Goal: Transaction & Acquisition: Purchase product/service

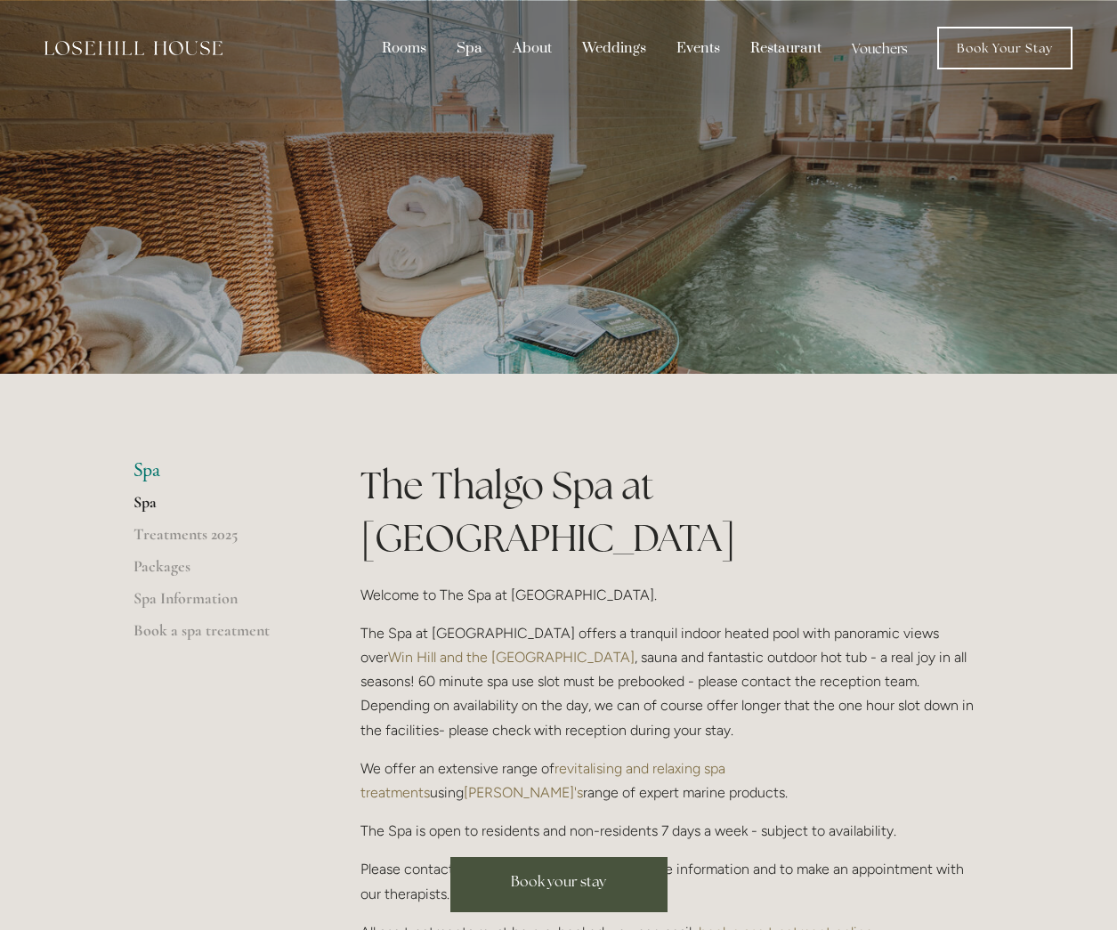
scroll to position [178, 0]
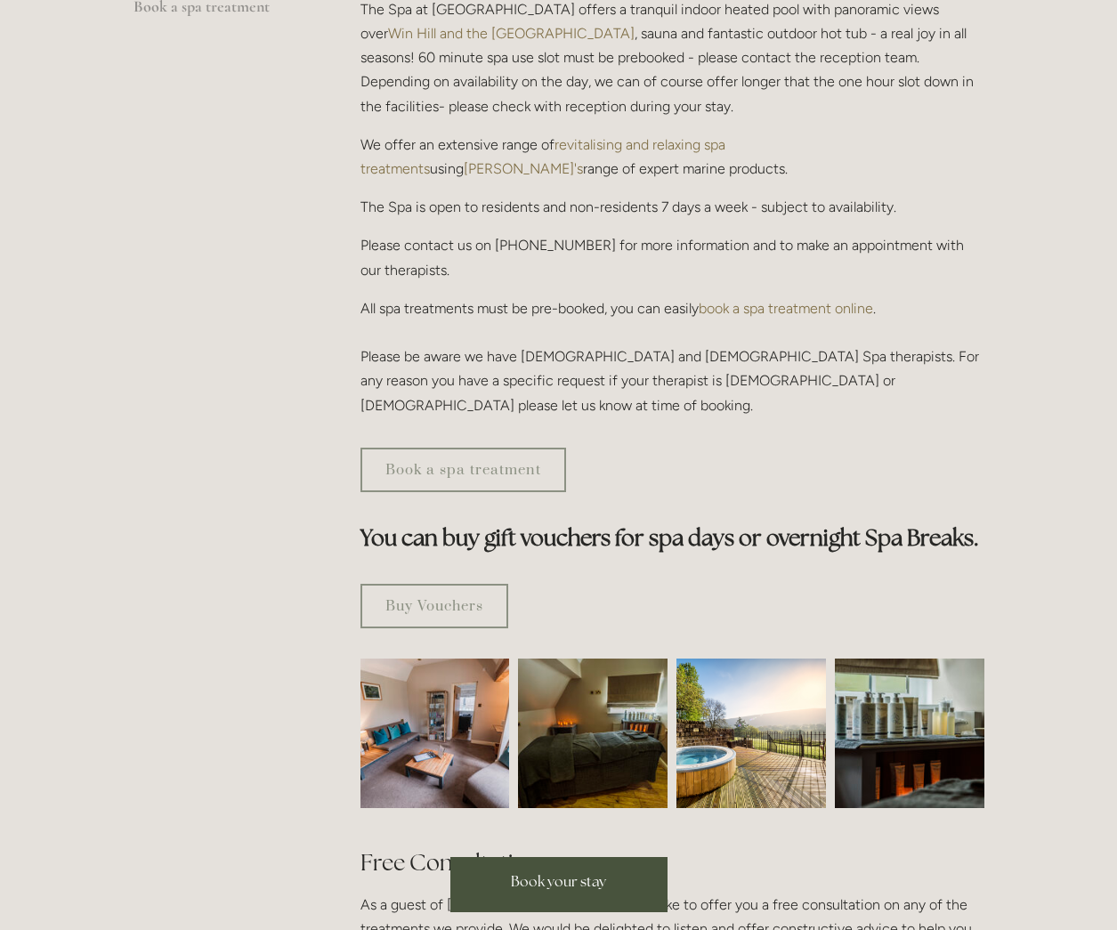
scroll to position [623, 0]
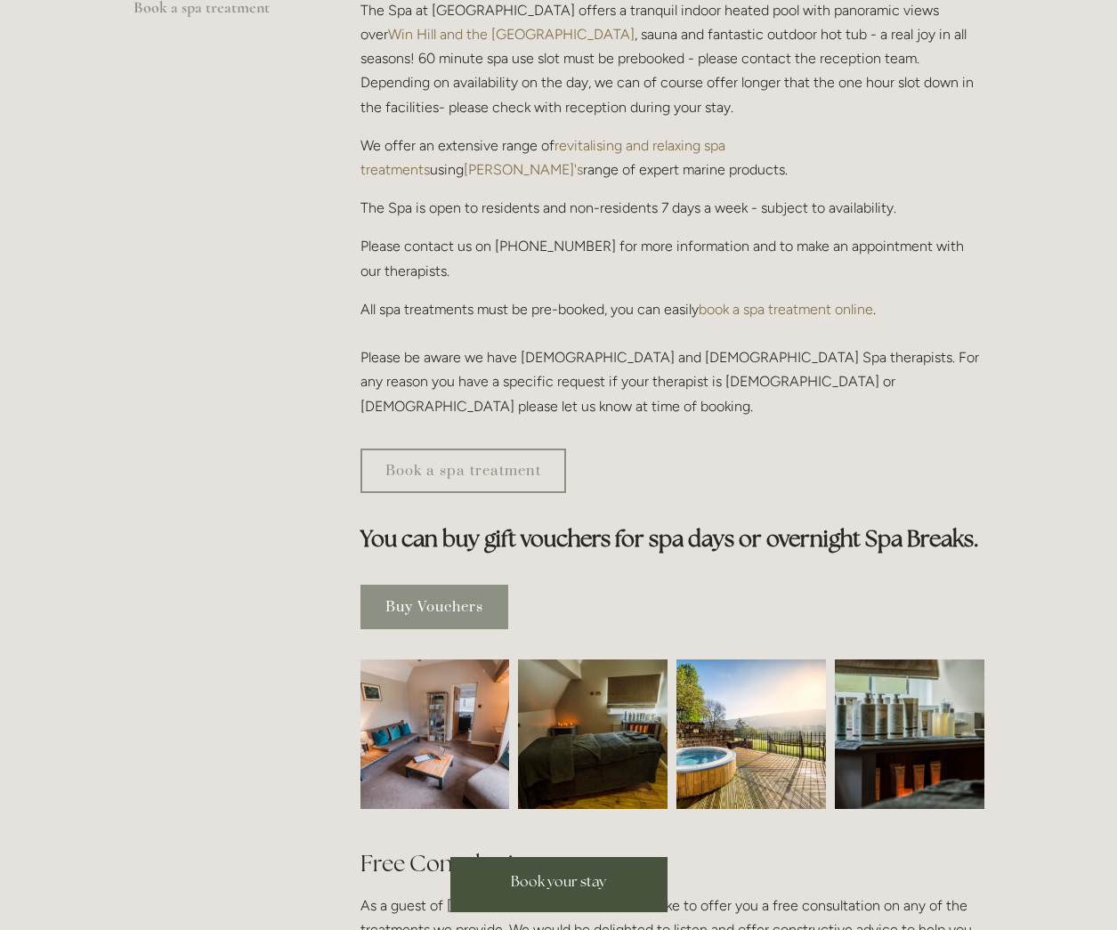
click at [459, 585] on link "Buy Vouchers" at bounding box center [434, 607] width 148 height 44
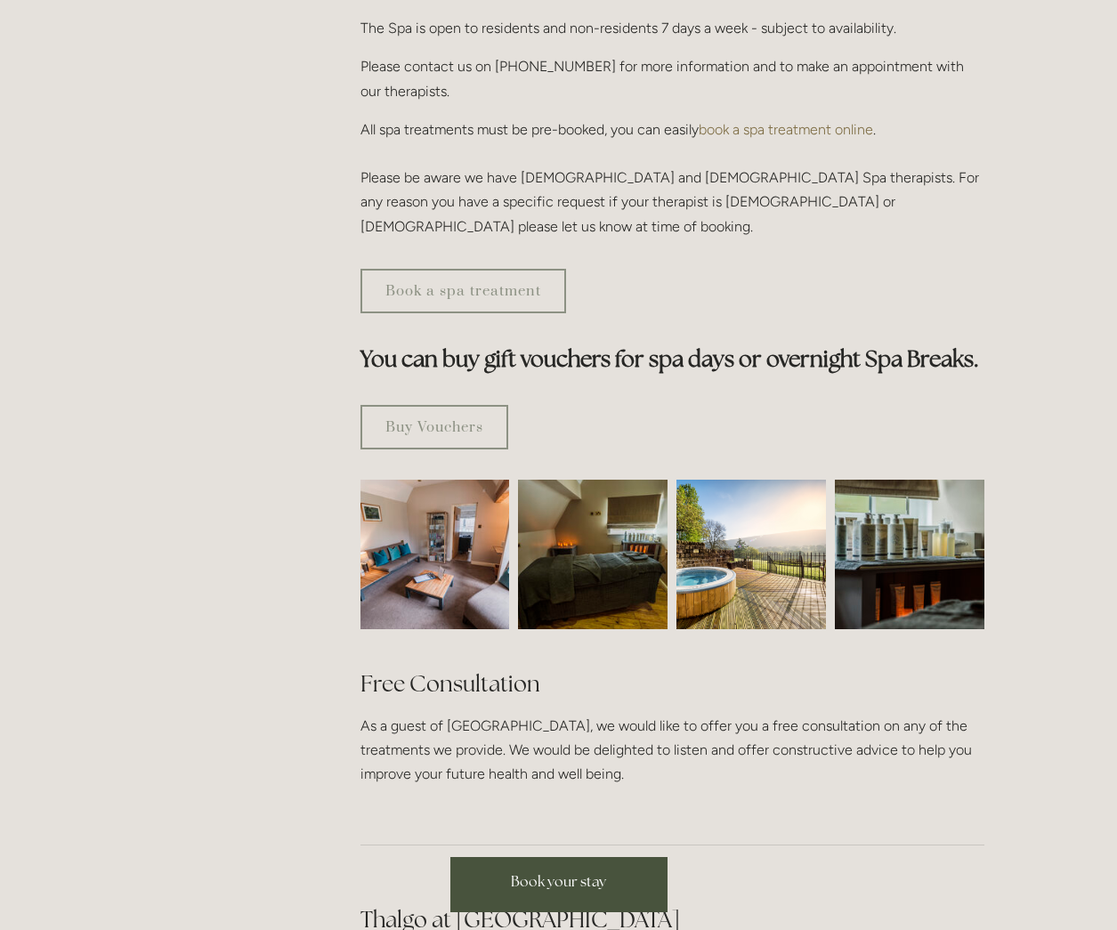
scroll to position [801, 0]
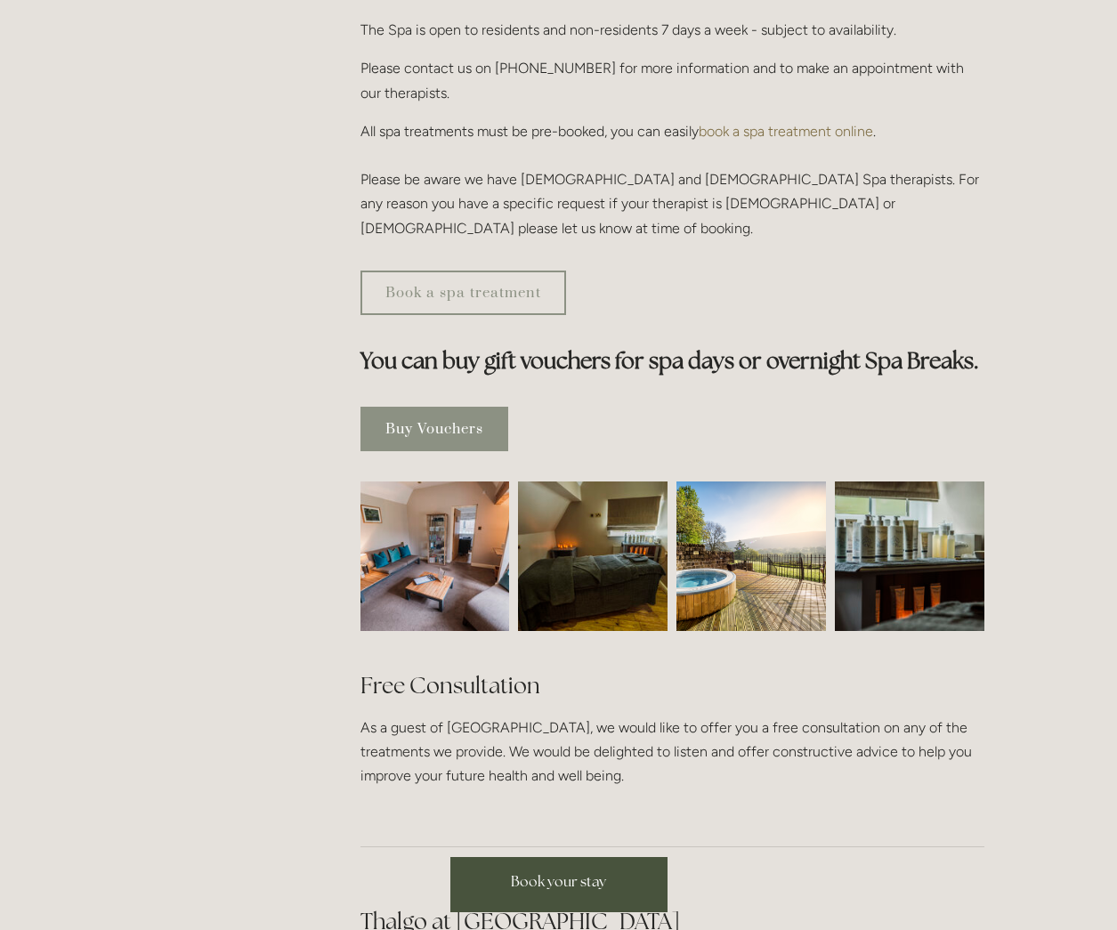
click at [454, 407] on link "Buy Vouchers" at bounding box center [434, 429] width 148 height 44
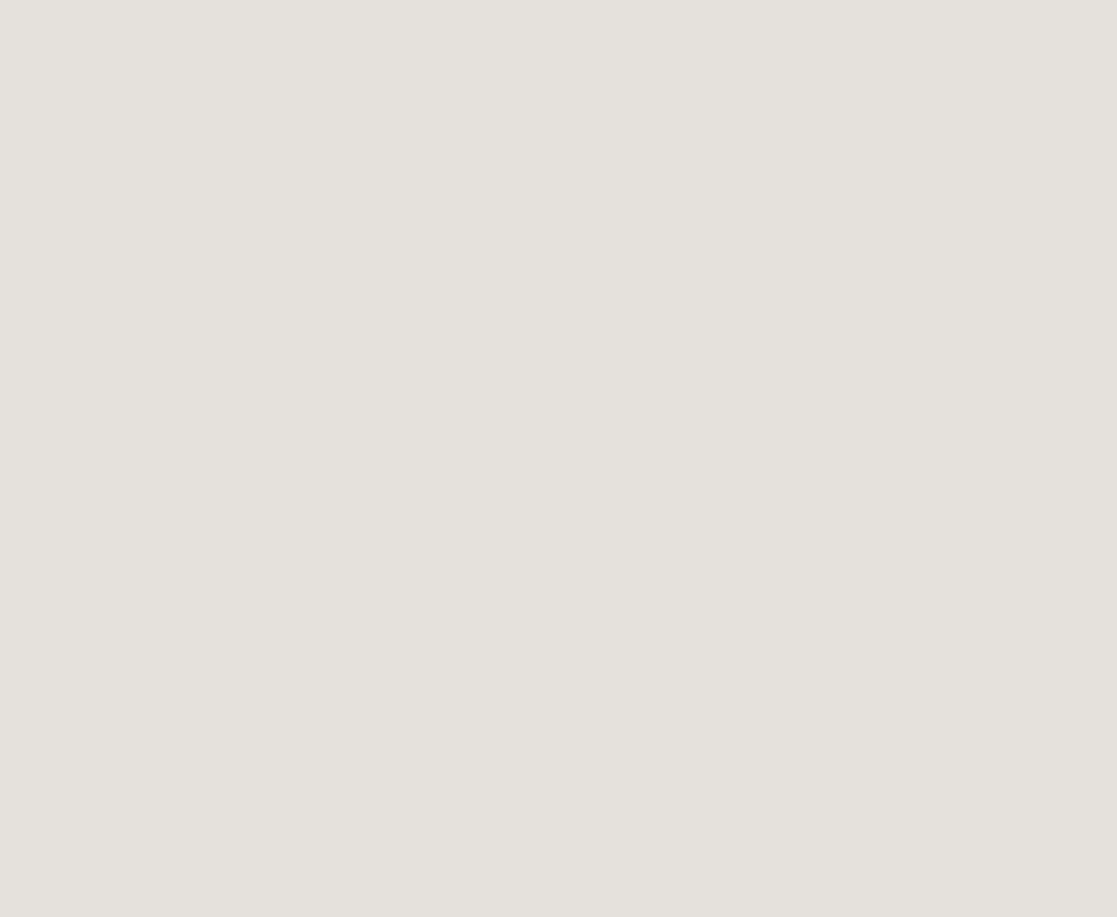
scroll to position [3133, 0]
